Goal: Task Accomplishment & Management: Manage account settings

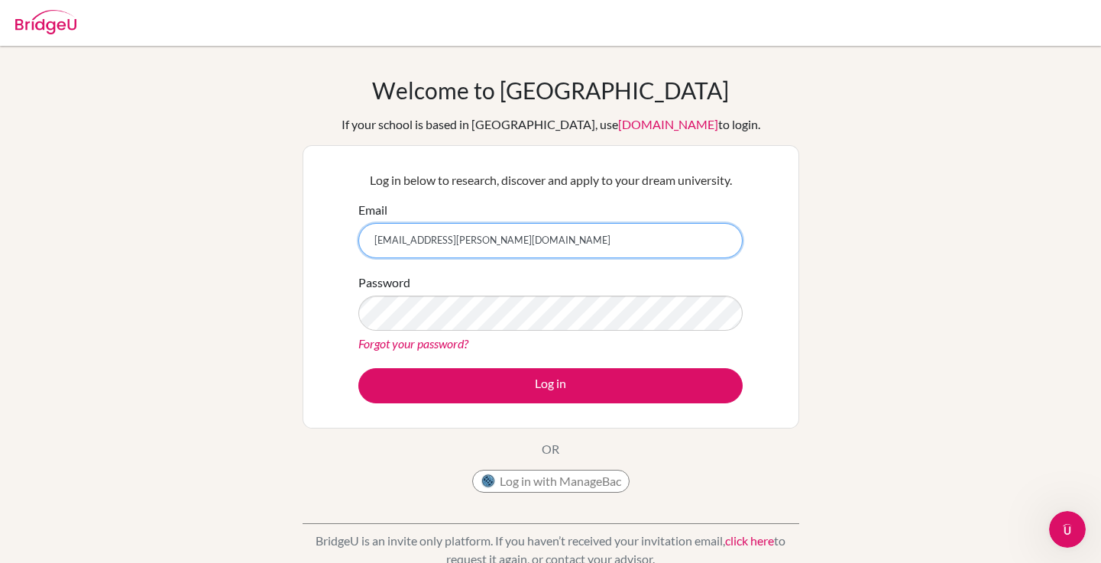
type input "louisane.odelia@springfieldschool.online"
click at [625, 345] on div "Forgot your password?" at bounding box center [550, 344] width 384 height 18
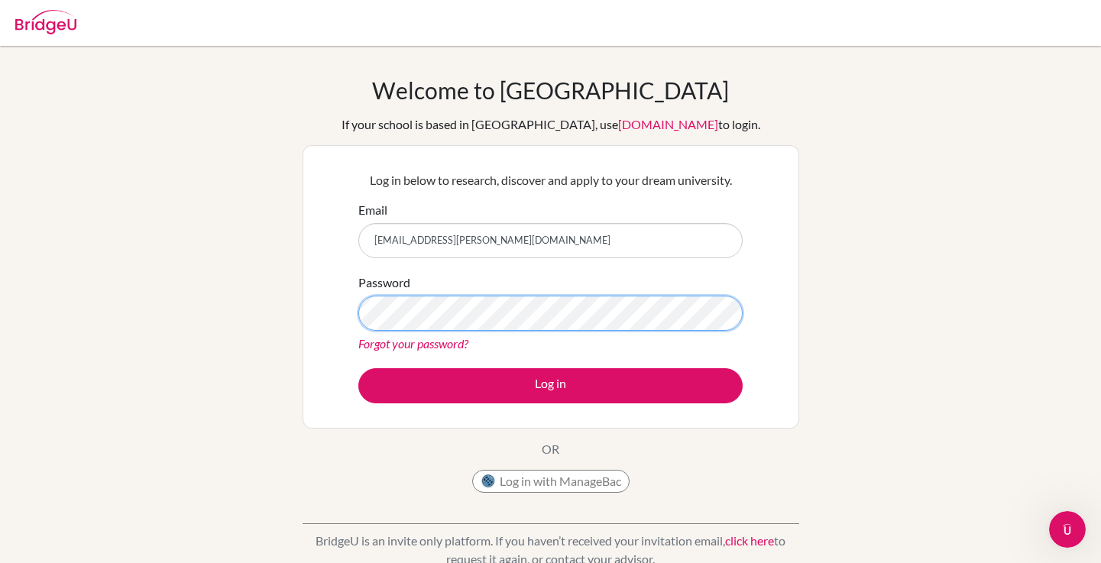
click at [550, 385] on button "Log in" at bounding box center [550, 385] width 384 height 35
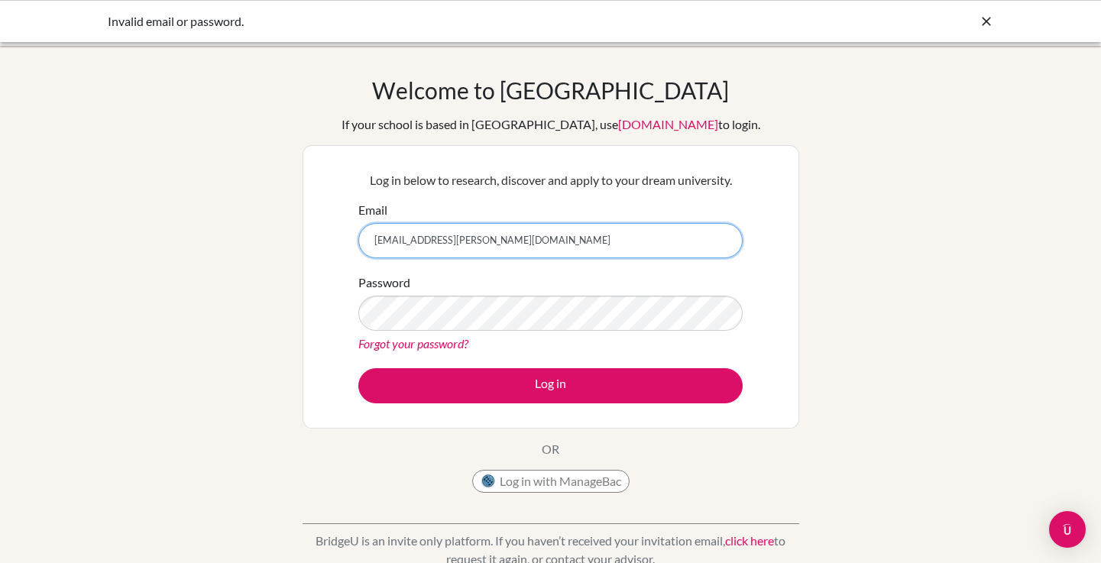
click at [649, 228] on input "[EMAIL_ADDRESS][PERSON_NAME][DOMAIN_NAME]" at bounding box center [550, 240] width 384 height 35
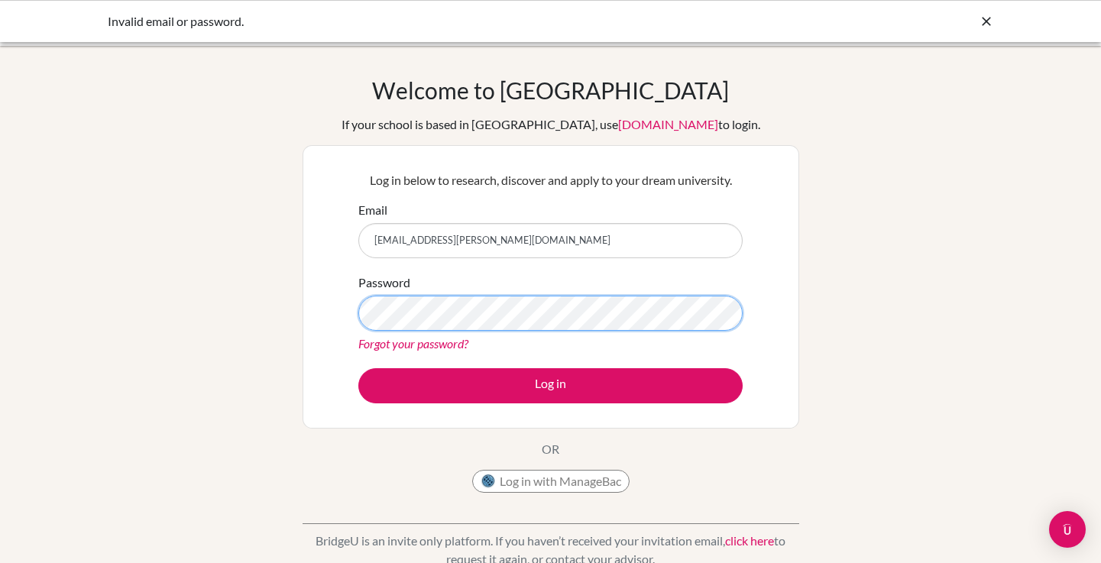
click at [550, 385] on button "Log in" at bounding box center [550, 385] width 384 height 35
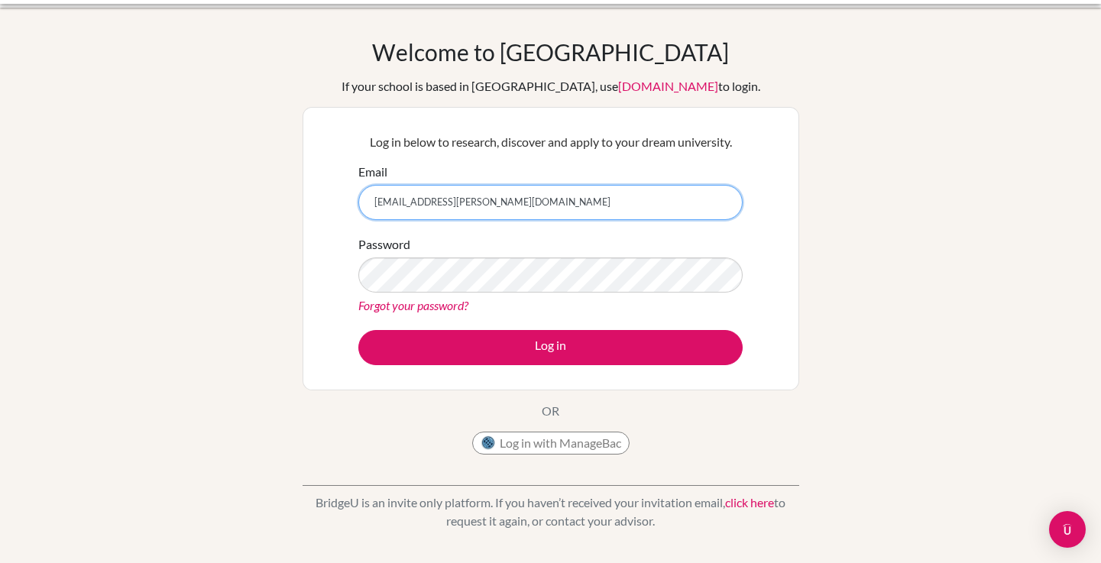
scroll to position [43, 0]
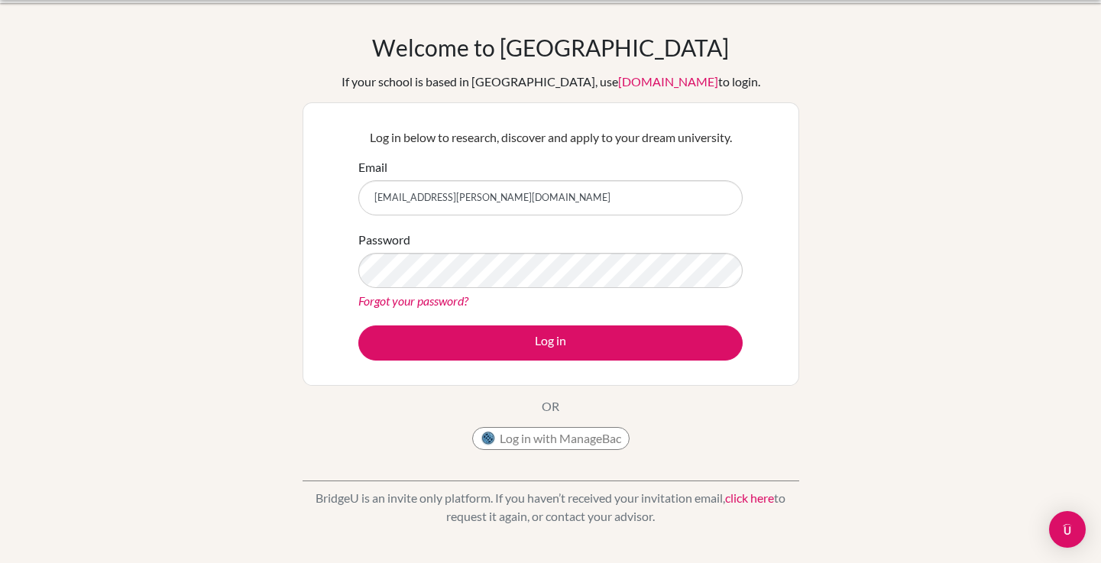
click at [830, 218] on div "Welcome to BridgeU If your school is based in China, use app.bridge-u.com.cn to…" at bounding box center [550, 284] width 1101 height 500
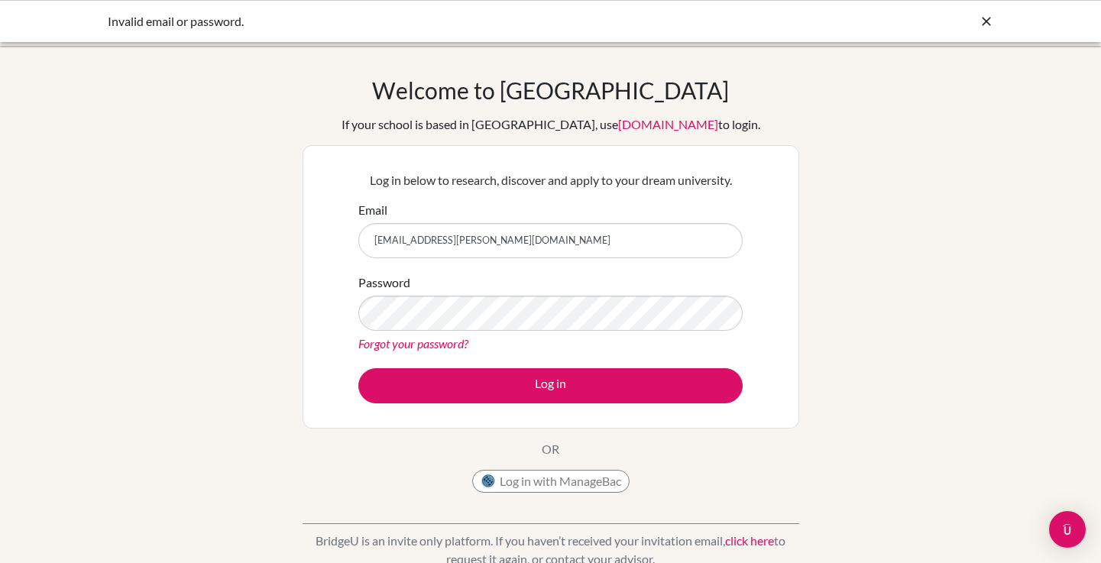
scroll to position [0, 0]
click at [982, 15] on icon at bounding box center [986, 21] width 15 height 15
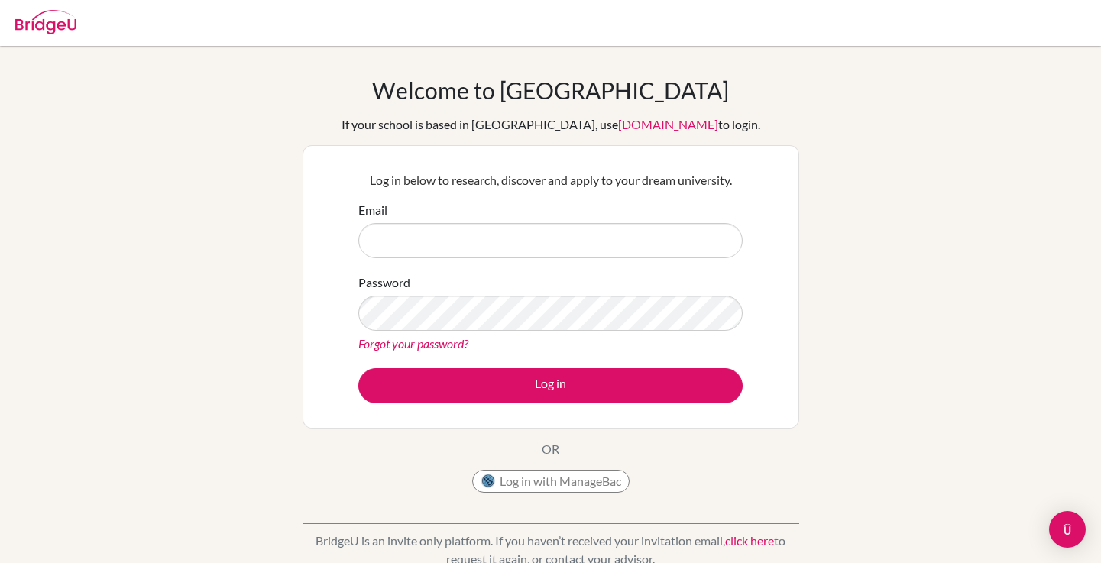
click at [772, 191] on div "Log in below to research, discover and apply to your dream university. Email Pa…" at bounding box center [551, 286] width 497 height 283
